Goal: Information Seeking & Learning: Learn about a topic

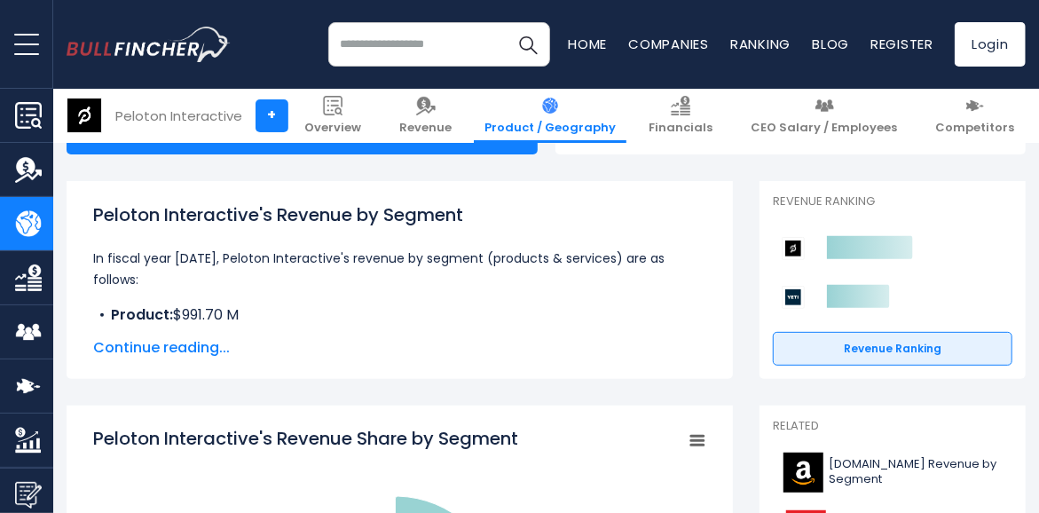
scroll to position [224, 0]
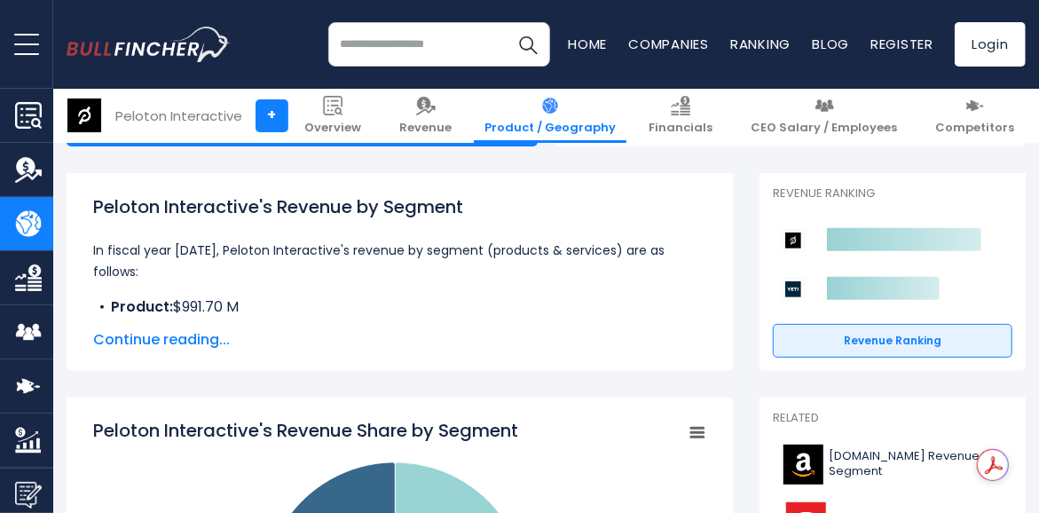
click at [208, 343] on span "Continue reading..." at bounding box center [399, 339] width 613 height 21
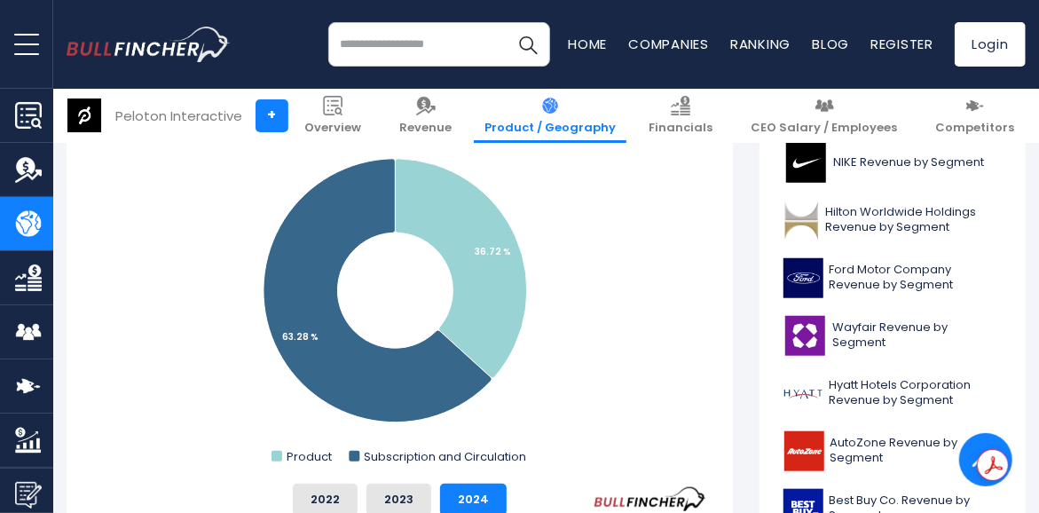
scroll to position [639, 0]
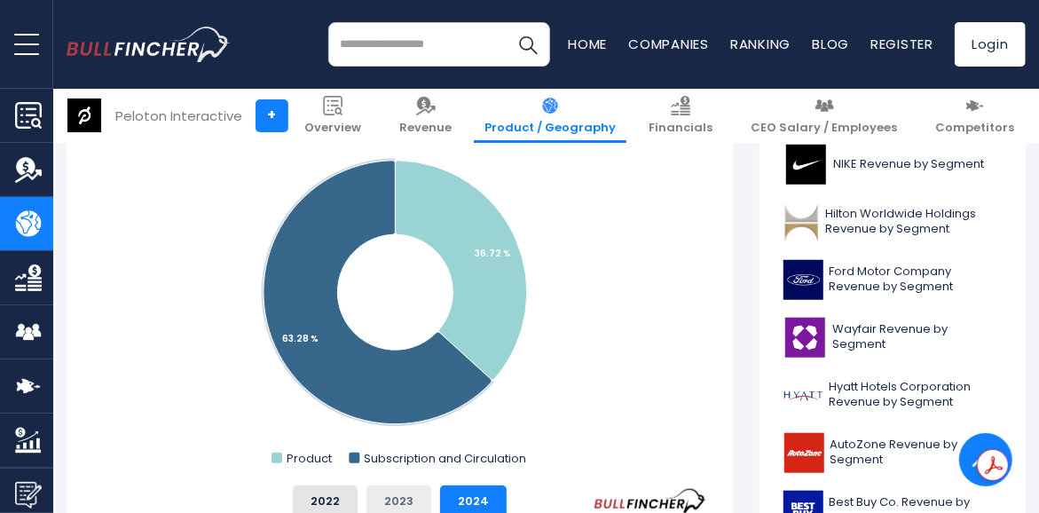
click at [403, 487] on button "2023" at bounding box center [398, 501] width 65 height 32
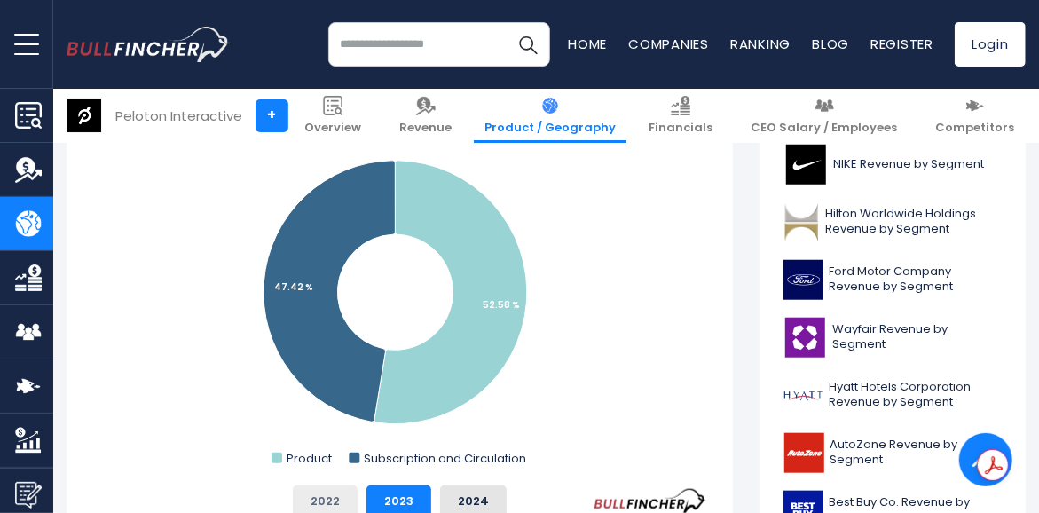
click at [326, 492] on button "2022" at bounding box center [325, 501] width 65 height 32
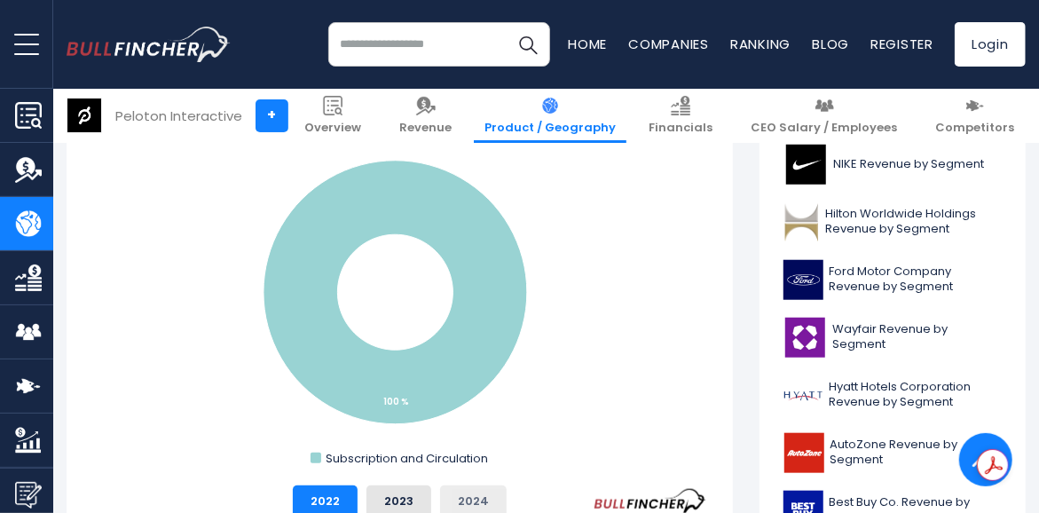
click at [477, 493] on button "2024" at bounding box center [473, 501] width 67 height 32
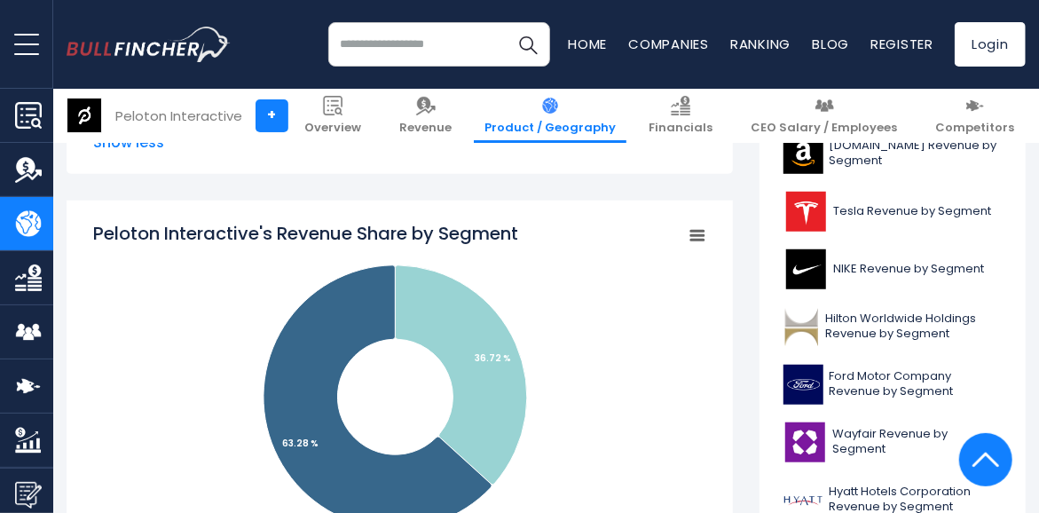
scroll to position [536, 0]
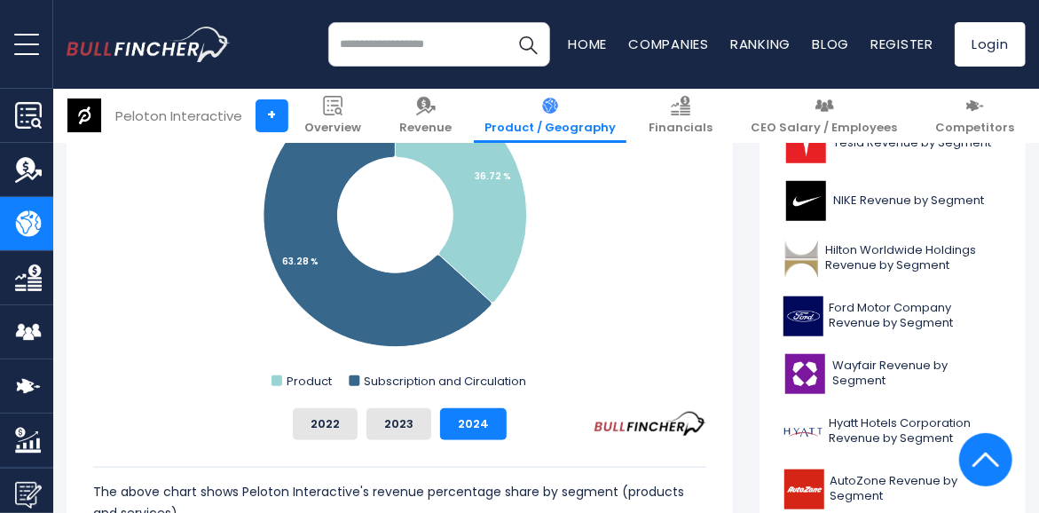
scroll to position [602, 0]
